Goal: Find contact information: Find contact information

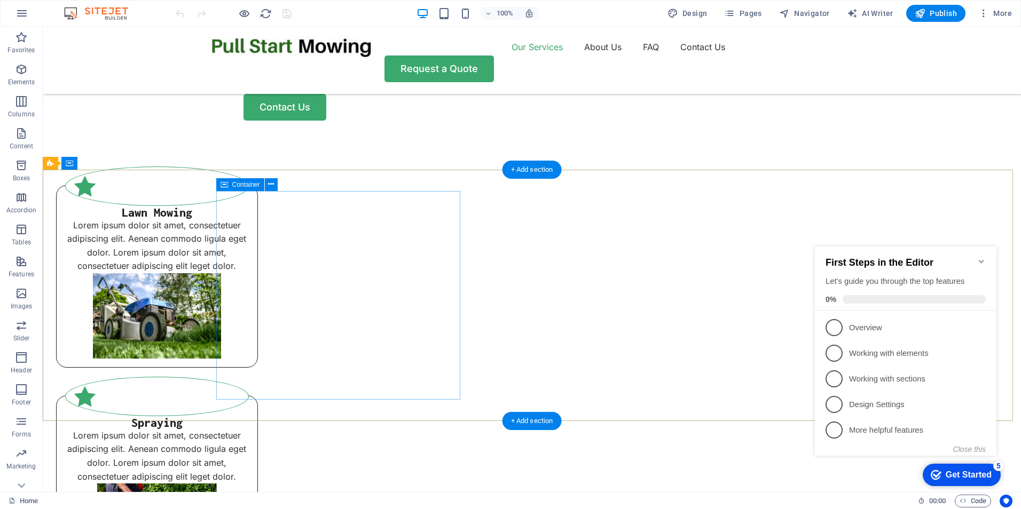
scroll to position [804, 0]
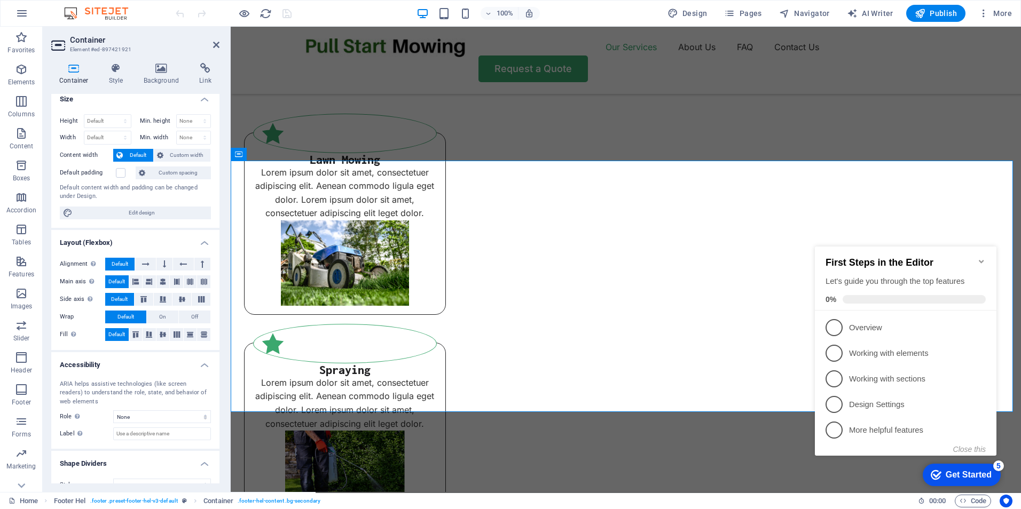
scroll to position [0, 0]
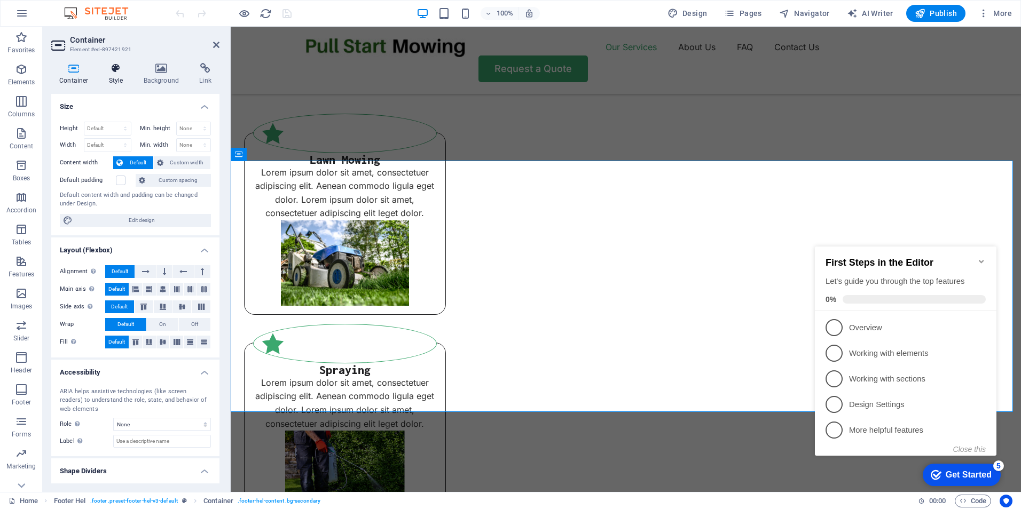
click at [120, 67] on icon at bounding box center [116, 68] width 30 height 11
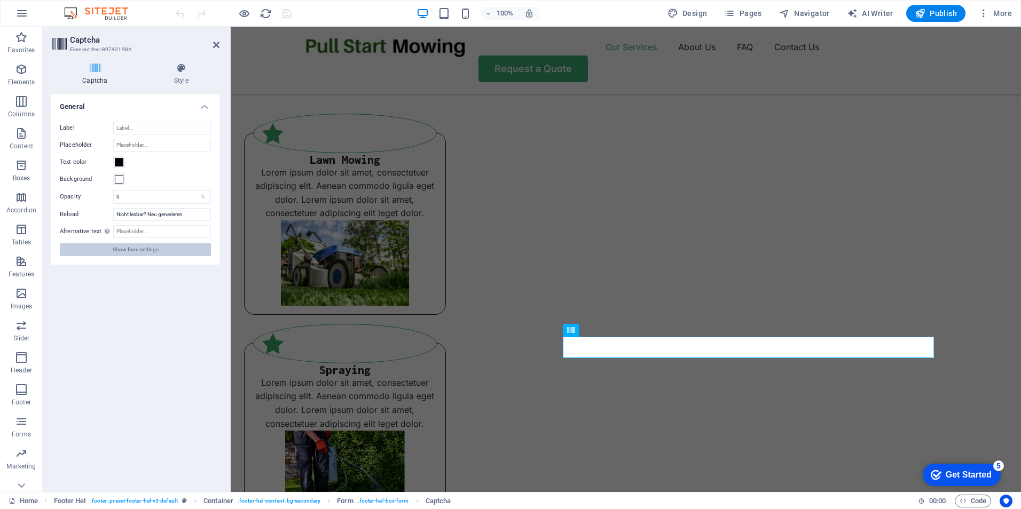
click at [118, 249] on span "Show form settings" at bounding box center [136, 250] width 46 height 13
